Goal: Task Accomplishment & Management: Manage account settings

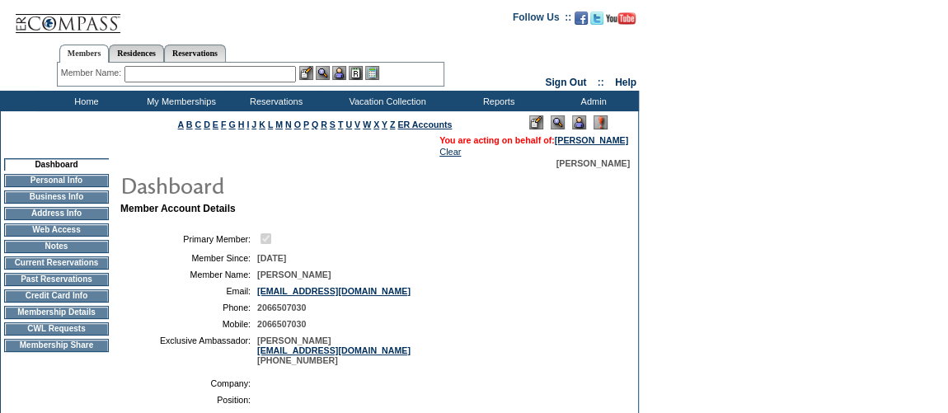
click at [41, 319] on td "Membership Details" at bounding box center [56, 312] width 105 height 13
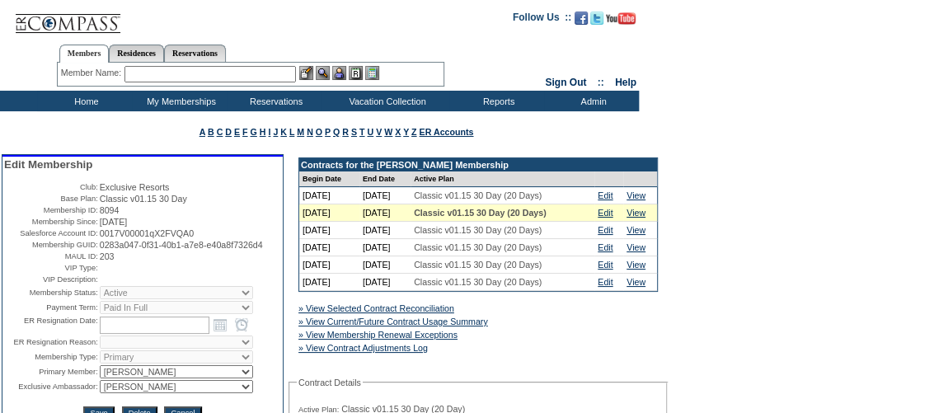
scroll to position [224, 0]
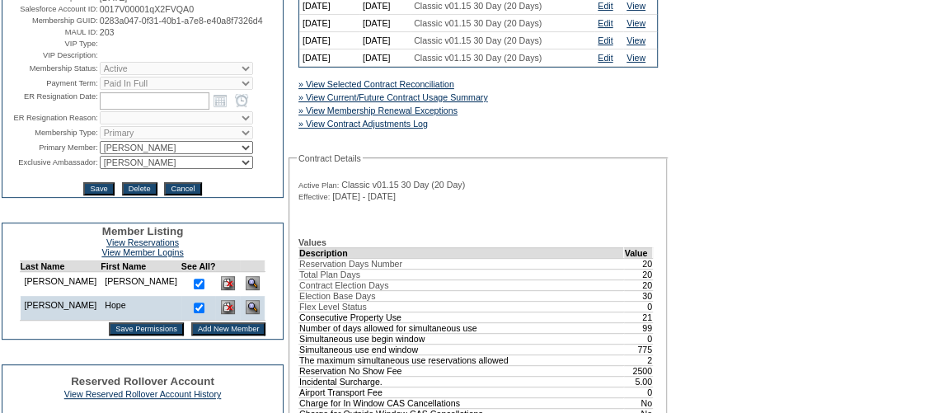
click at [137, 169] on select "IT Group Admin [PERSON_NAME] [PERSON_NAME] Team Accounting (MSM) [PERSON_NAME] …" at bounding box center [176, 162] width 153 height 13
select select "60633"
click at [100, 169] on select "IT Group Admin Alma Smith Peter Dawson Team Accounting (MSM) Stephanie Simons S…" at bounding box center [176, 162] width 153 height 13
click at [91, 195] on input "Save" at bounding box center [98, 188] width 30 height 13
